Goal: Information Seeking & Learning: Learn about a topic

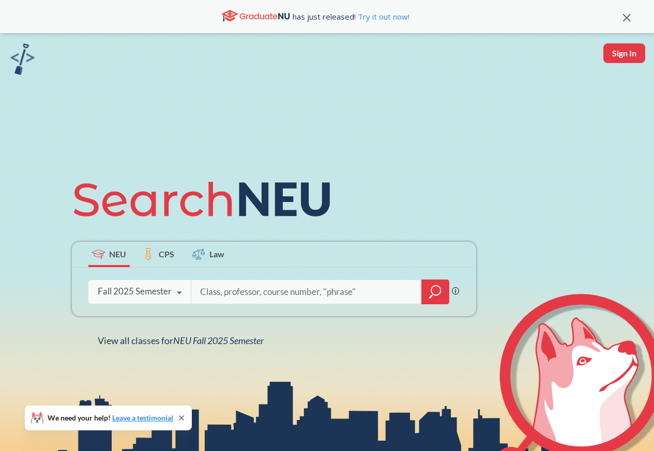
click at [159, 274] on div "Phrase search guarantees the exact search appears in the results. Ex. If you wa…" at bounding box center [274, 292] width 404 height 49
click at [230, 296] on input "search" at bounding box center [306, 292] width 215 height 22
paste input "HIST 1000"
type input "HIST 1000"
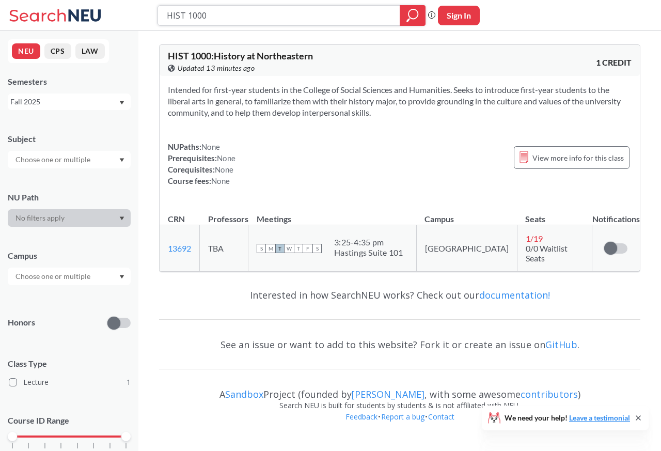
click at [174, 16] on input "HIST 1000" at bounding box center [279, 16] width 227 height 18
paste input "2"
type input "HIST 1200"
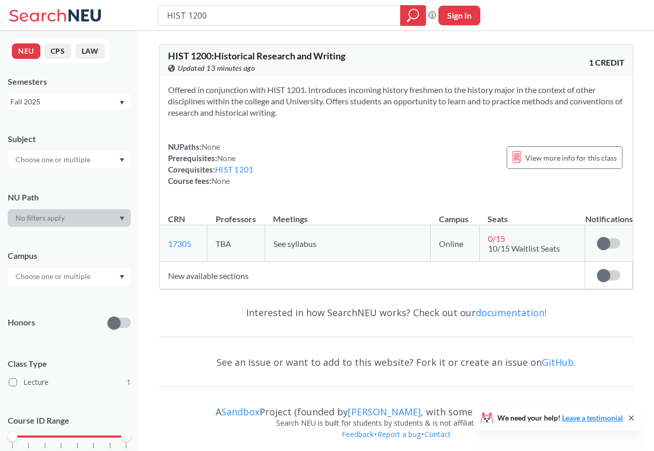
click at [183, 16] on input "HIST 1200" at bounding box center [279, 16] width 227 height 18
type input "HIST 1201"
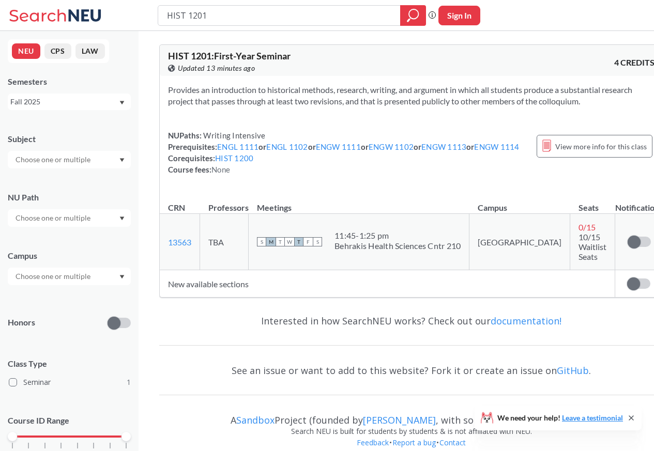
click at [182, 16] on input "HIST 1201" at bounding box center [279, 16] width 227 height 18
type input "HIST 2301"
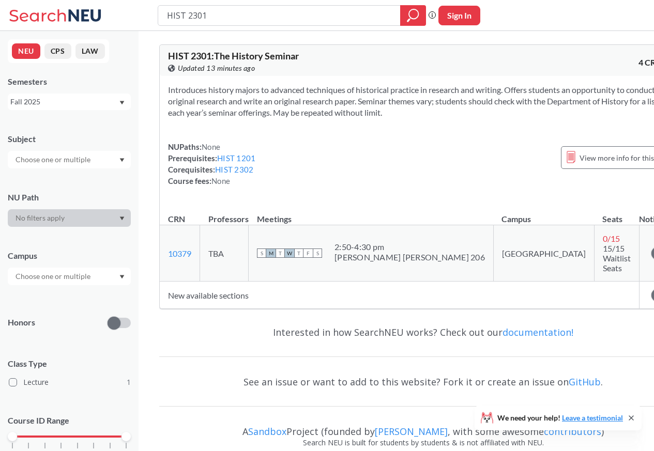
click at [186, 16] on input "HIST 2301" at bounding box center [279, 16] width 227 height 18
type input "HIST 2302"
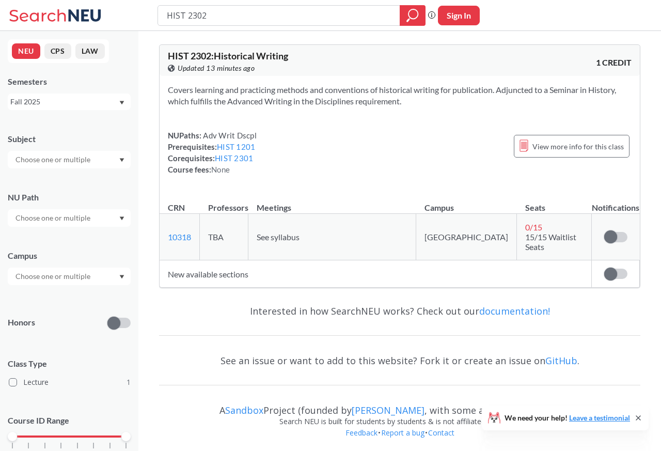
click at [184, 16] on input "HIST 2302" at bounding box center [279, 16] width 227 height 18
type input "HIST 3"
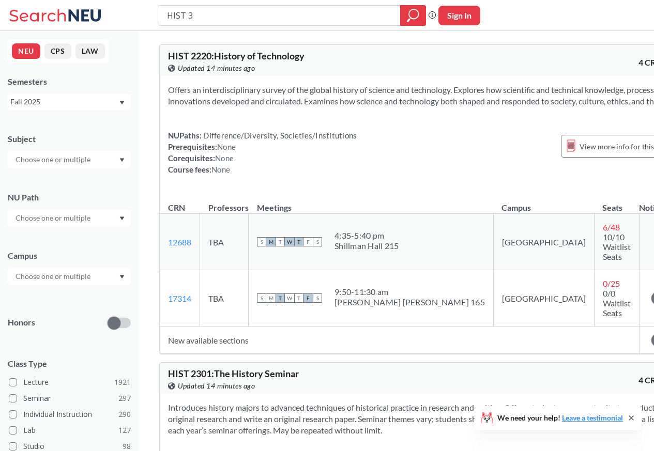
click at [189, 16] on input "HIST 3" at bounding box center [279, 16] width 227 height 18
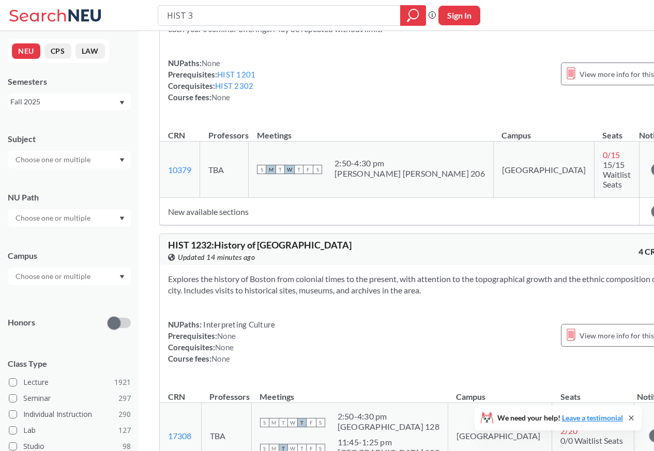
scroll to position [434, 0]
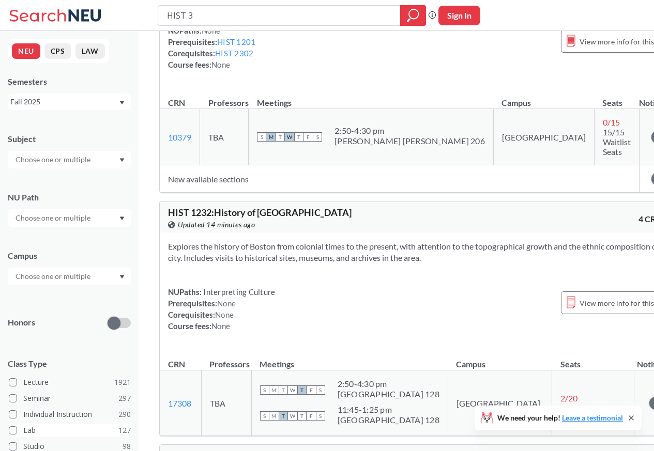
drag, startPoint x: 62, startPoint y: 432, endPoint x: 83, endPoint y: 432, distance: 21.2
click at [83, 432] on label "Lab 127" at bounding box center [70, 430] width 122 height 13
click at [32, 432] on input "Lab 127" at bounding box center [27, 429] width 8 height 8
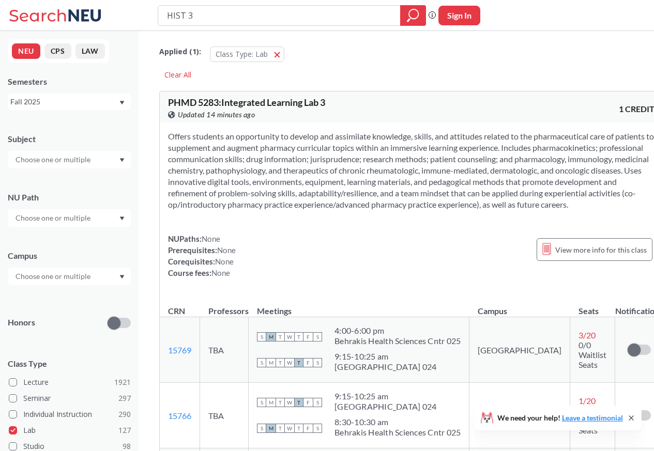
click at [287, 54] on div "Class Type: Lab Lab" at bounding box center [249, 52] width 85 height 23
click at [260, 54] on span "Class Type: Lab" at bounding box center [241, 54] width 52 height 10
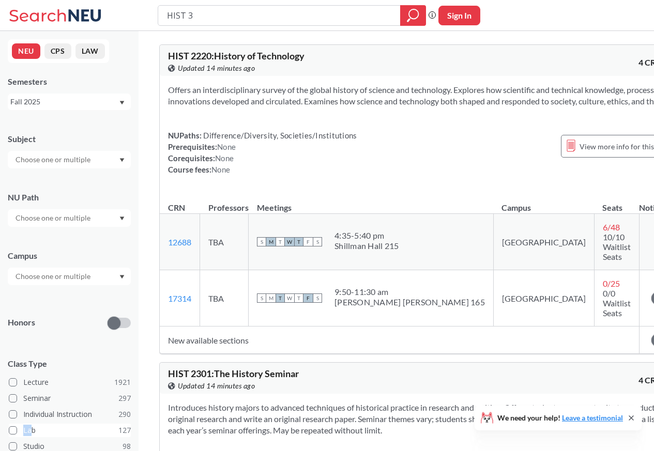
click at [60, 432] on label "Lab 127" at bounding box center [70, 430] width 122 height 13
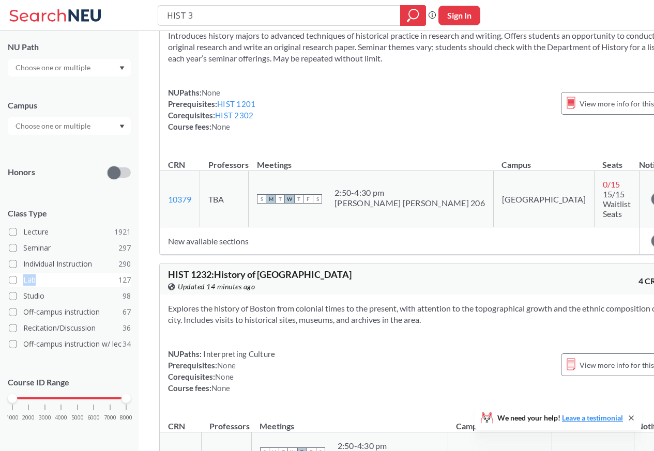
scroll to position [152, 0]
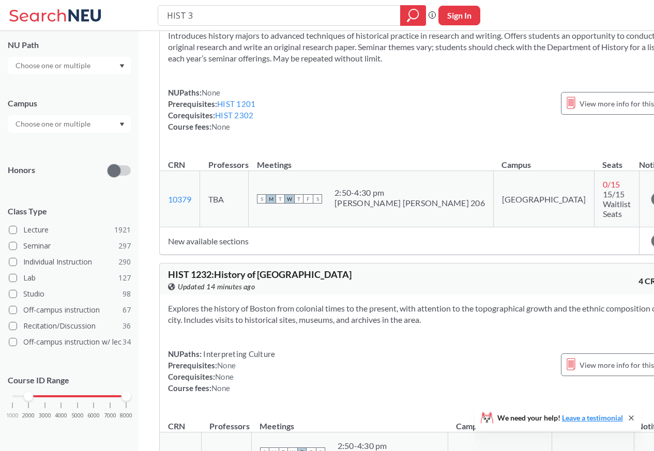
drag, startPoint x: 21, startPoint y: 395, endPoint x: 57, endPoint y: 395, distance: 36.2
click at [33, 395] on div at bounding box center [28, 396] width 9 height 9
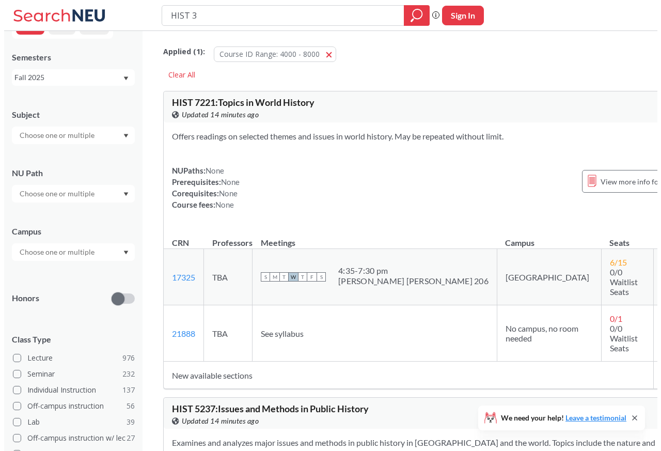
scroll to position [152, 0]
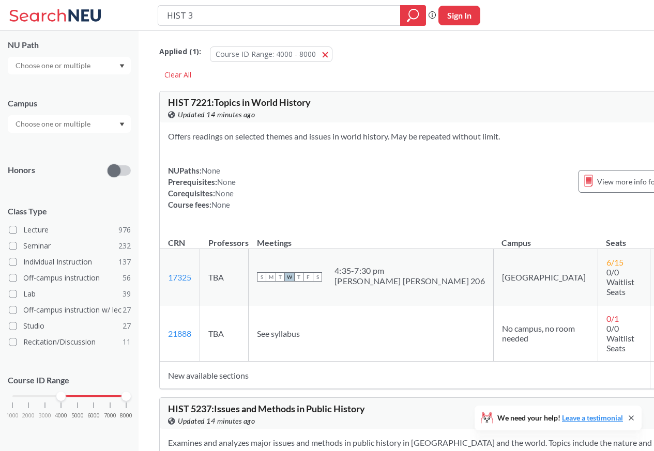
click at [56, 395] on div at bounding box center [60, 396] width 9 height 9
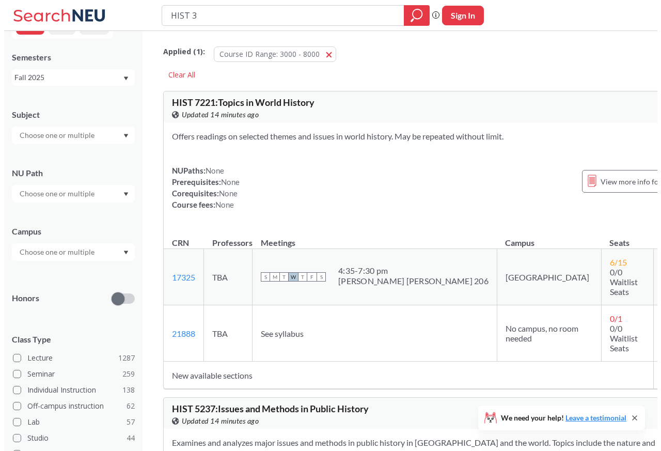
scroll to position [152, 0]
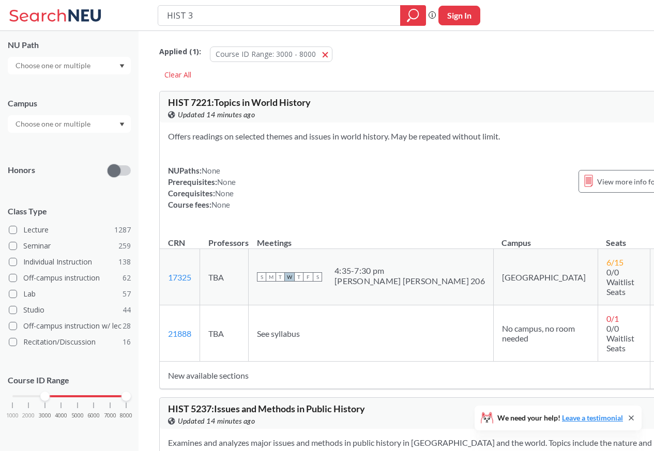
click at [121, 395] on div at bounding box center [125, 396] width 9 height 9
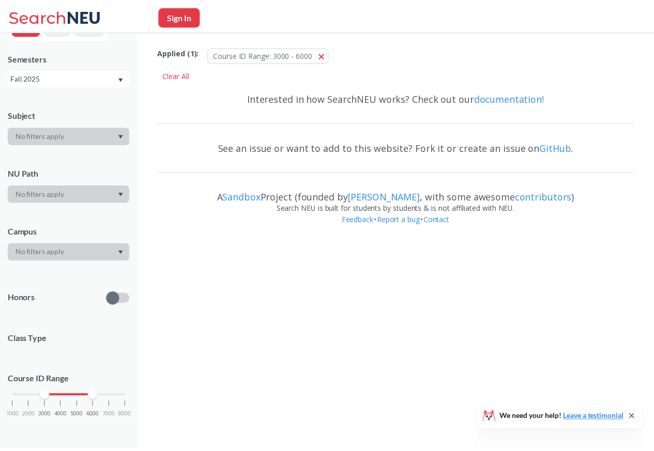
scroll to position [152, 0]
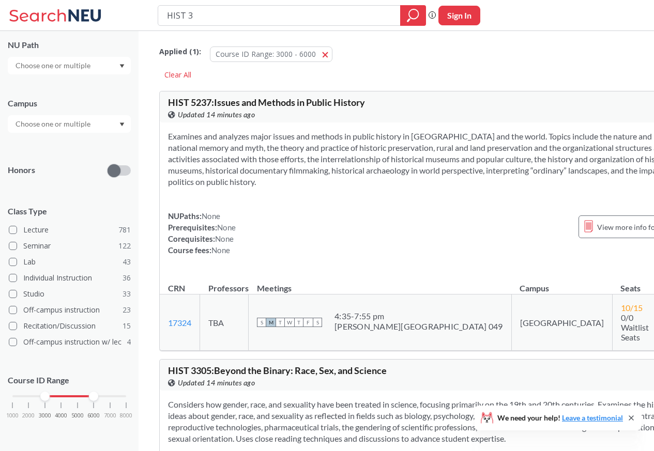
click at [177, 16] on input "HIST 3" at bounding box center [279, 16] width 227 height 18
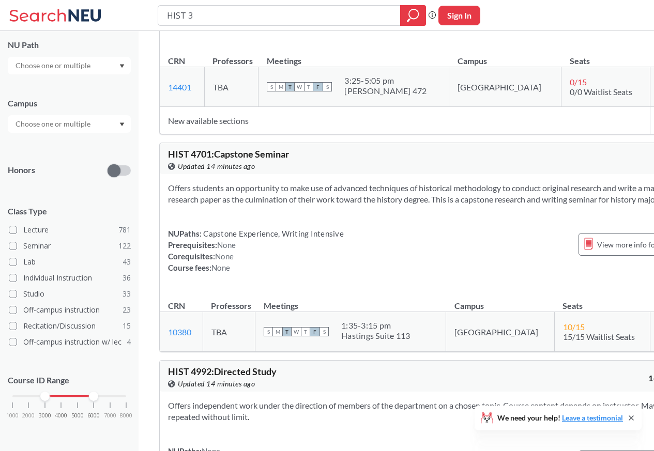
scroll to position [744, 0]
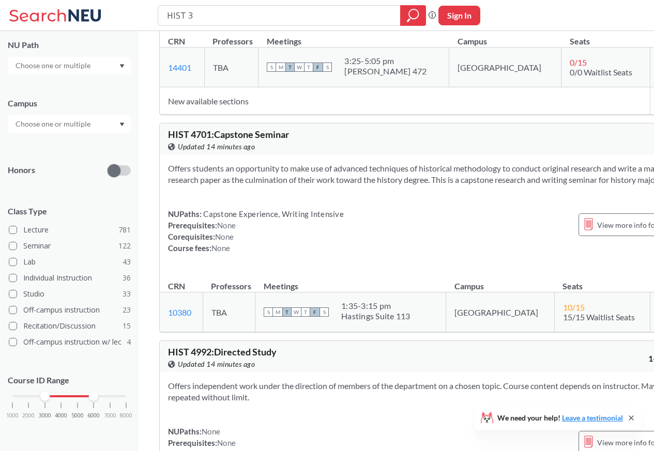
click at [41, 67] on input "text" at bounding box center [53, 65] width 87 height 12
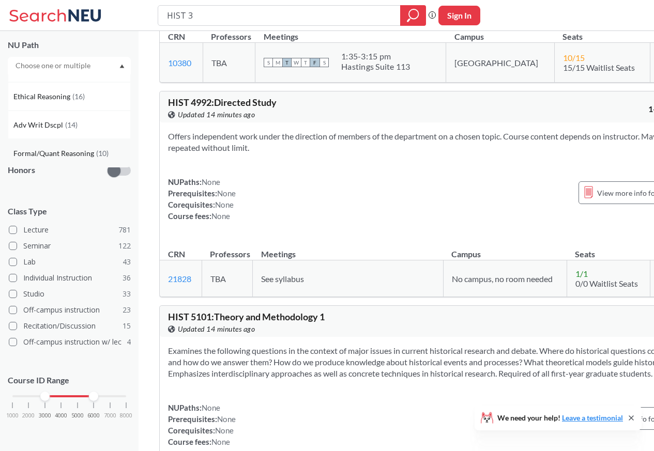
scroll to position [1240, 0]
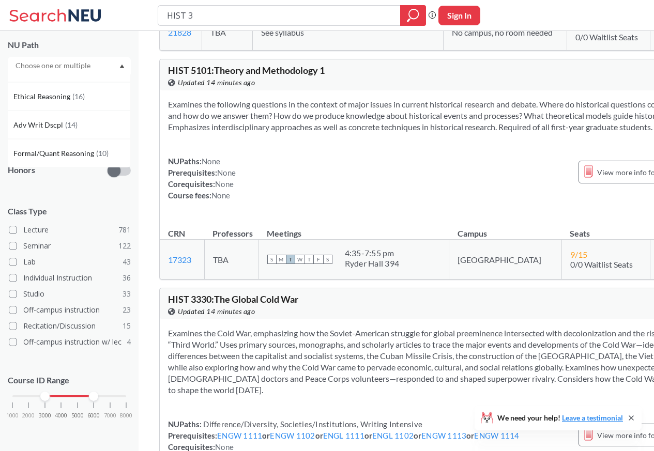
click at [10, 393] on div "1000 2000 3000 4000 5000 6000 7000 8000" at bounding box center [69, 416] width 123 height 47
drag, startPoint x: 102, startPoint y: 393, endPoint x: 125, endPoint y: 393, distance: 23.3
click at [98, 393] on div at bounding box center [93, 396] width 9 height 9
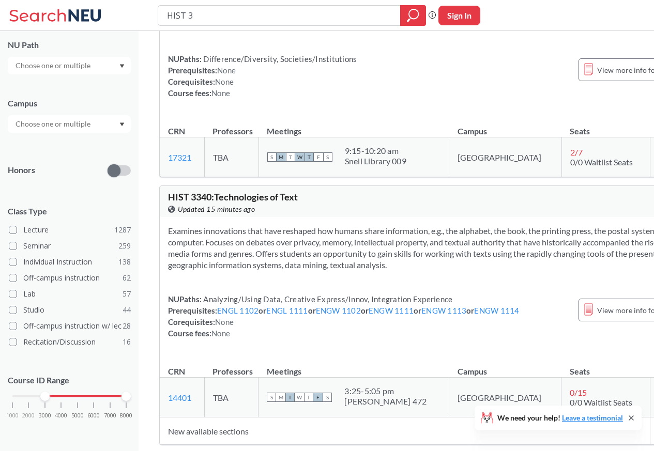
click at [11, 395] on div "1000 2000 3000 4000 5000 6000 7000 8000" at bounding box center [69, 416] width 123 height 47
click at [19, 395] on div at bounding box center [69, 396] width 114 height 2
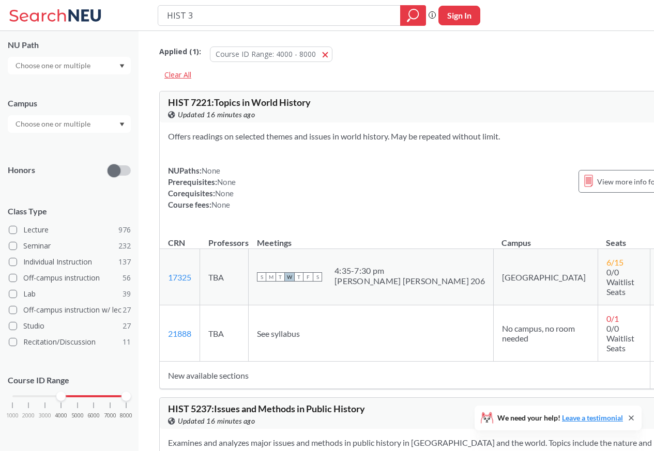
click at [172, 73] on div "Clear All" at bounding box center [177, 75] width 37 height 16
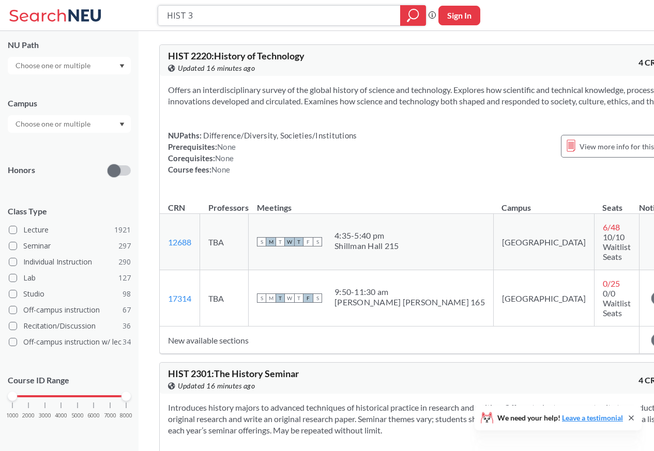
click at [179, 16] on input "HIST 3" at bounding box center [279, 16] width 227 height 18
paste input "PSYC 1101"
type input "PSYC 1101"
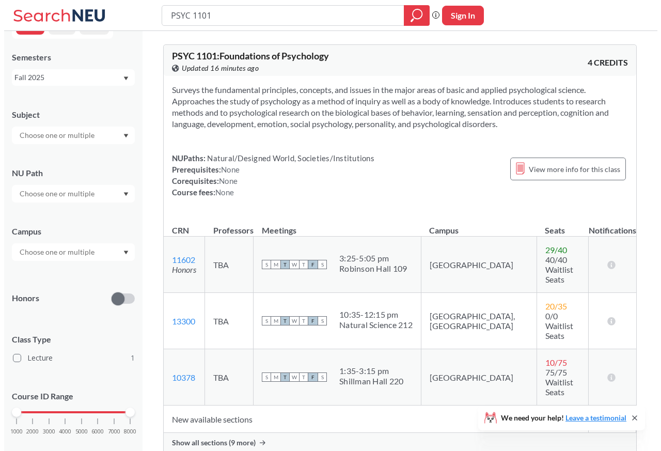
scroll to position [40, 0]
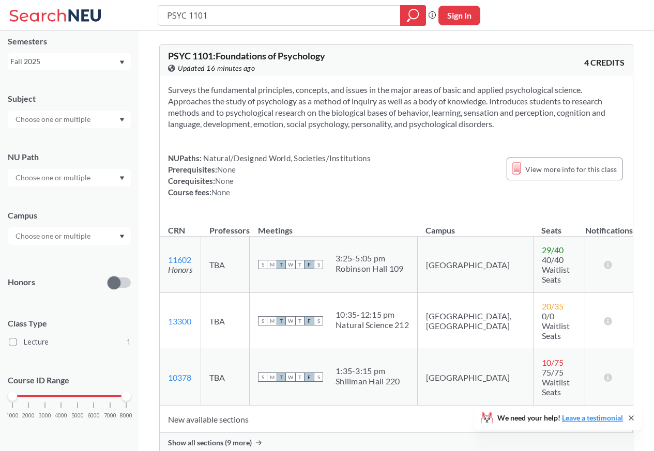
click at [183, 16] on input "PSYC 1101" at bounding box center [279, 16] width 227 height 18
type input "MATH 1241"
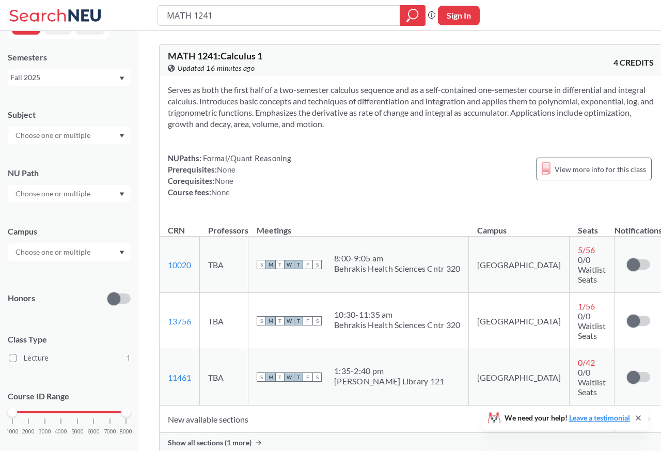
scroll to position [40, 0]
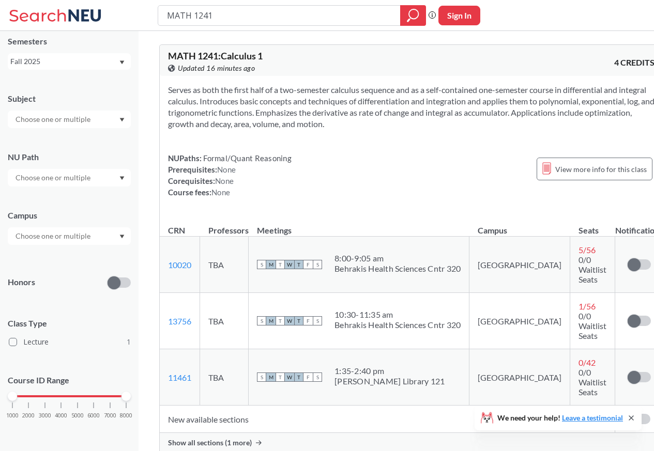
click at [182, 15] on input "MATH 1241" at bounding box center [279, 16] width 227 height 18
type input "STAT 1151"
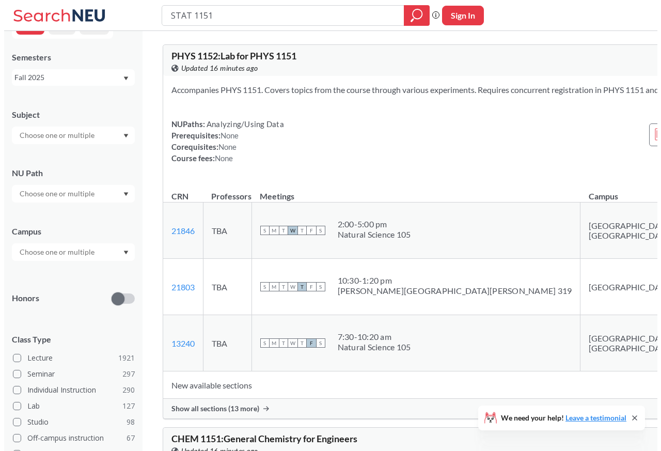
scroll to position [152, 0]
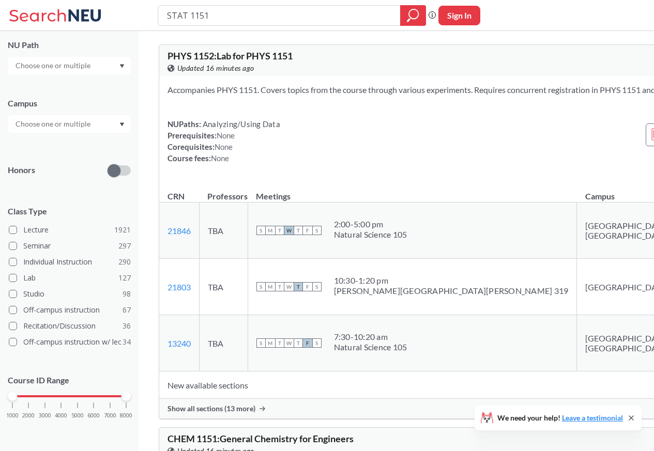
click at [184, 16] on input "STAT 1151" at bounding box center [279, 16] width 227 height 18
type input "STAT 1150"
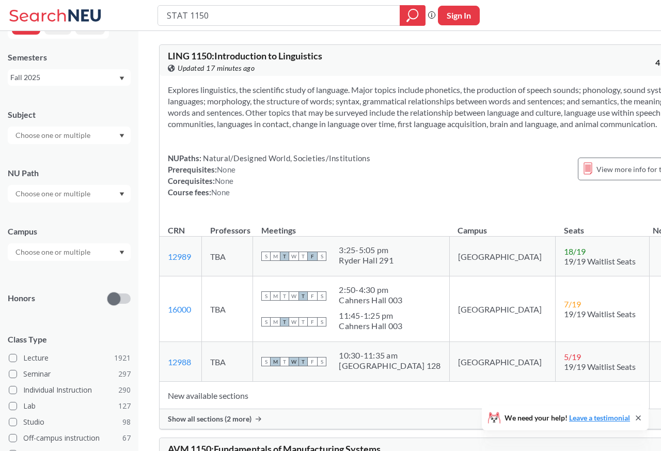
scroll to position [152, 0]
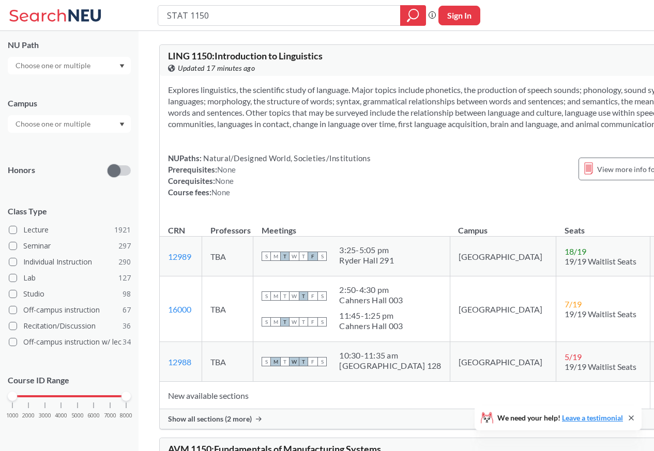
click at [181, 16] on input "STAT 1150" at bounding box center [279, 16] width 227 height 18
type input "SPAN 1101"
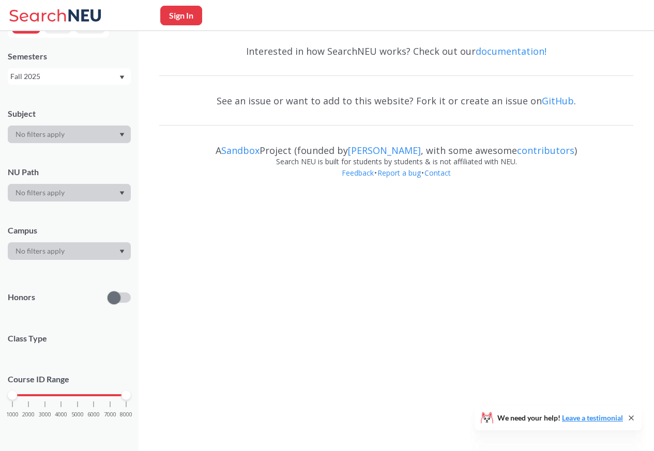
scroll to position [24, 0]
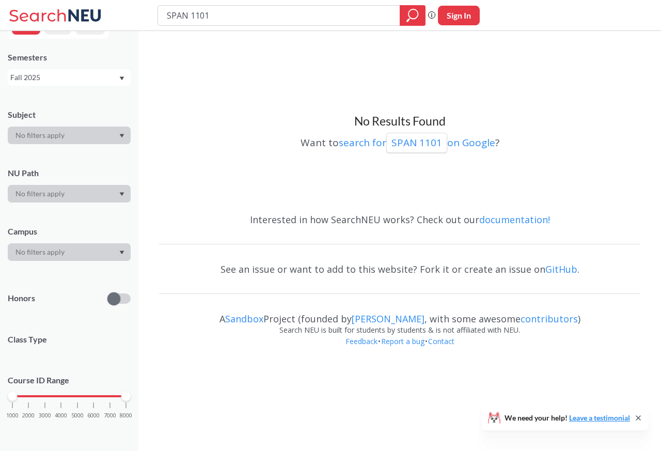
click at [181, 16] on input "SPAN 1101" at bounding box center [279, 16] width 227 height 18
type input "KOR 1101"
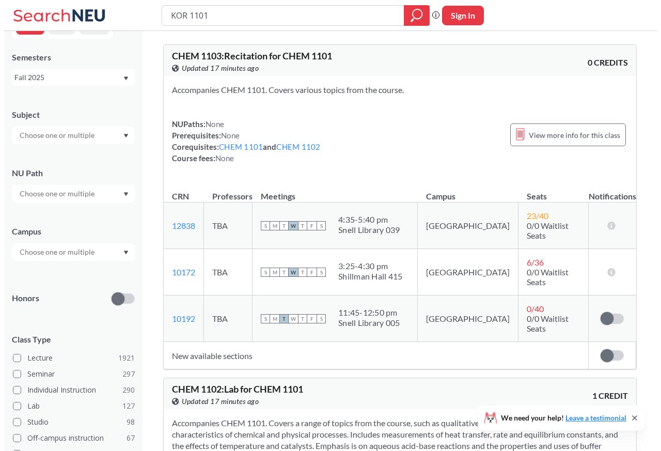
scroll to position [152, 0]
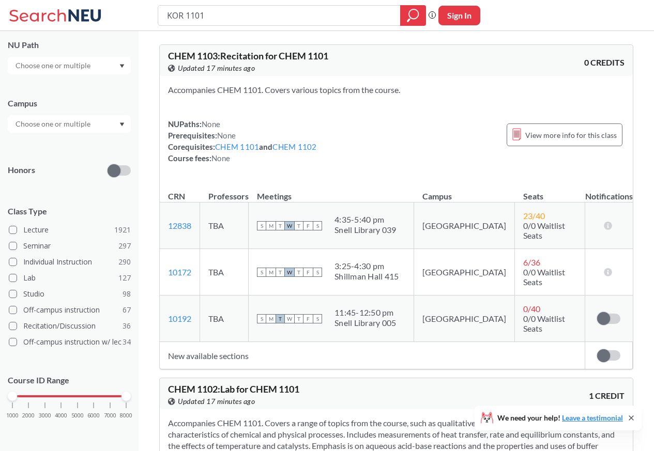
click at [182, 16] on input "KOR 1101" at bounding box center [279, 16] width 227 height 18
type input "CHNS 1101"
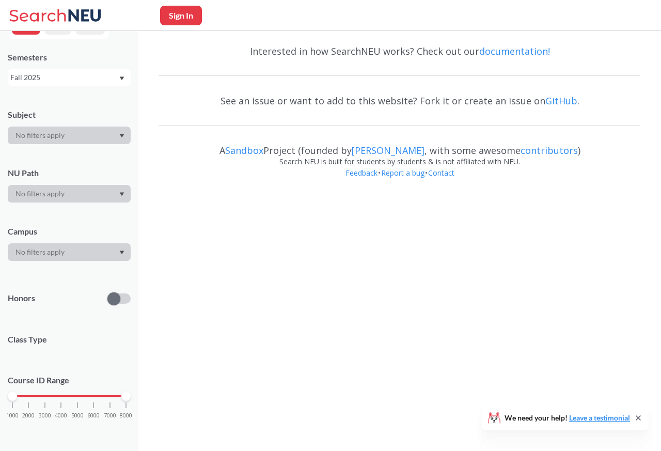
scroll to position [40, 0]
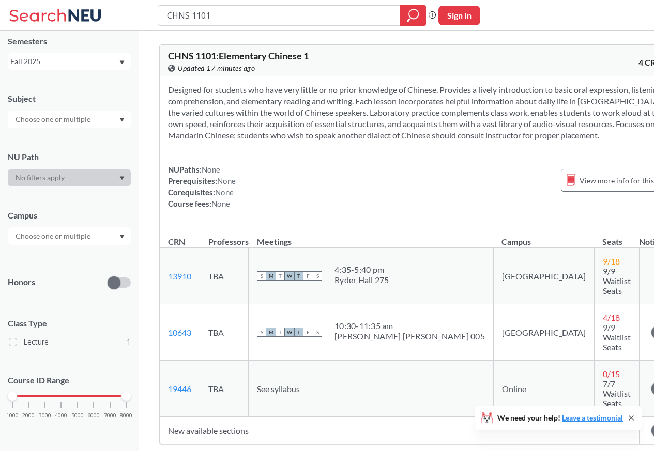
click at [182, 16] on input "CHNS 1101" at bounding box center [279, 16] width 227 height 18
type input "FRNH 1101"
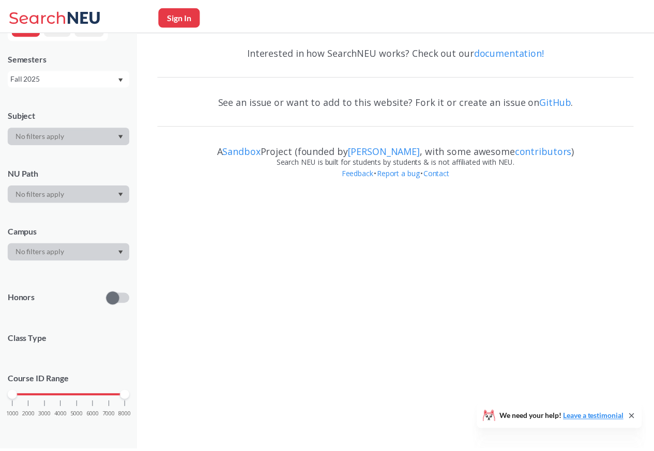
scroll to position [40, 0]
